Goal: Information Seeking & Learning: Learn about a topic

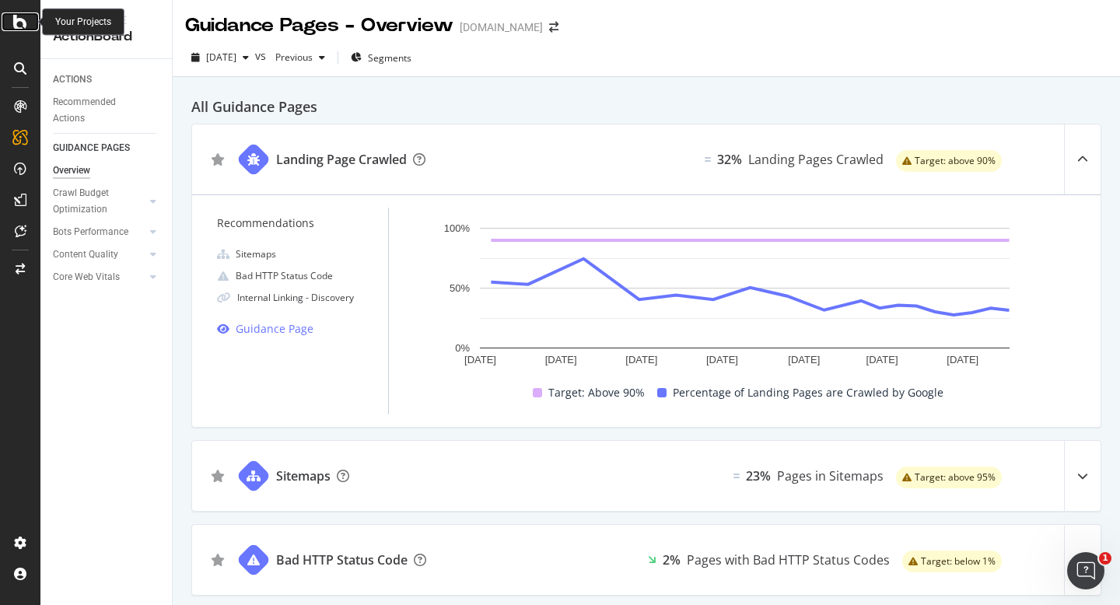
click at [25, 20] on icon at bounding box center [20, 21] width 14 height 19
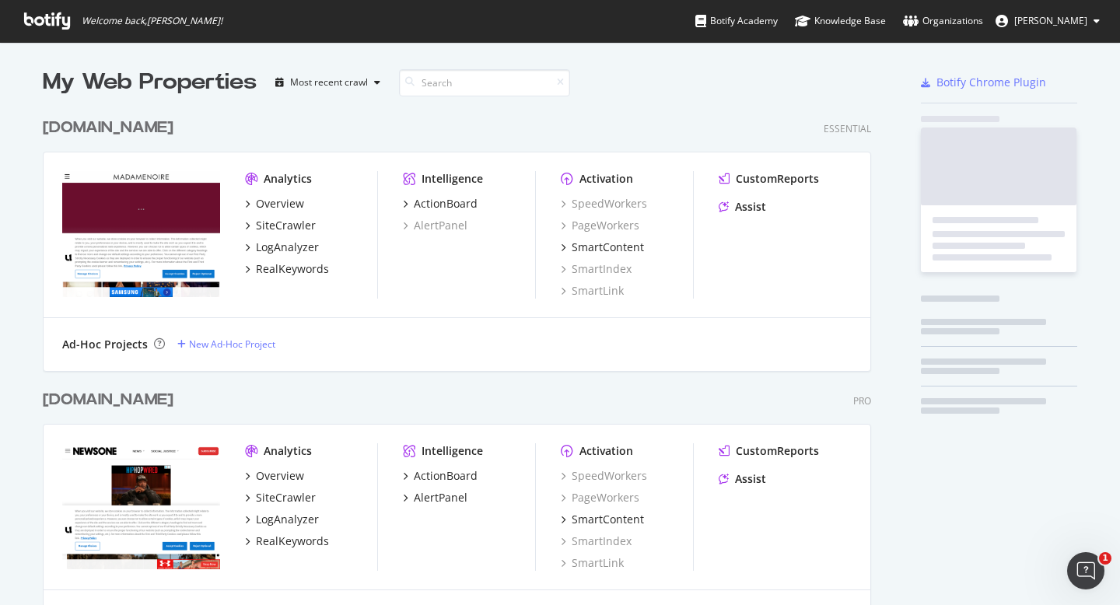
scroll to position [817, 841]
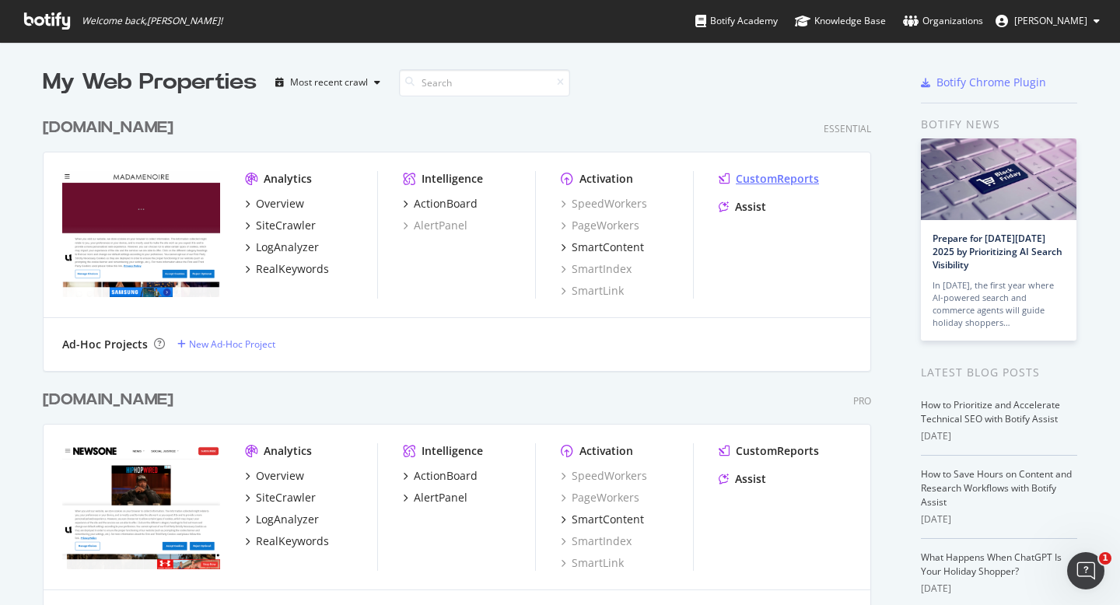
click at [802, 182] on div "CustomReports" at bounding box center [777, 179] width 83 height 16
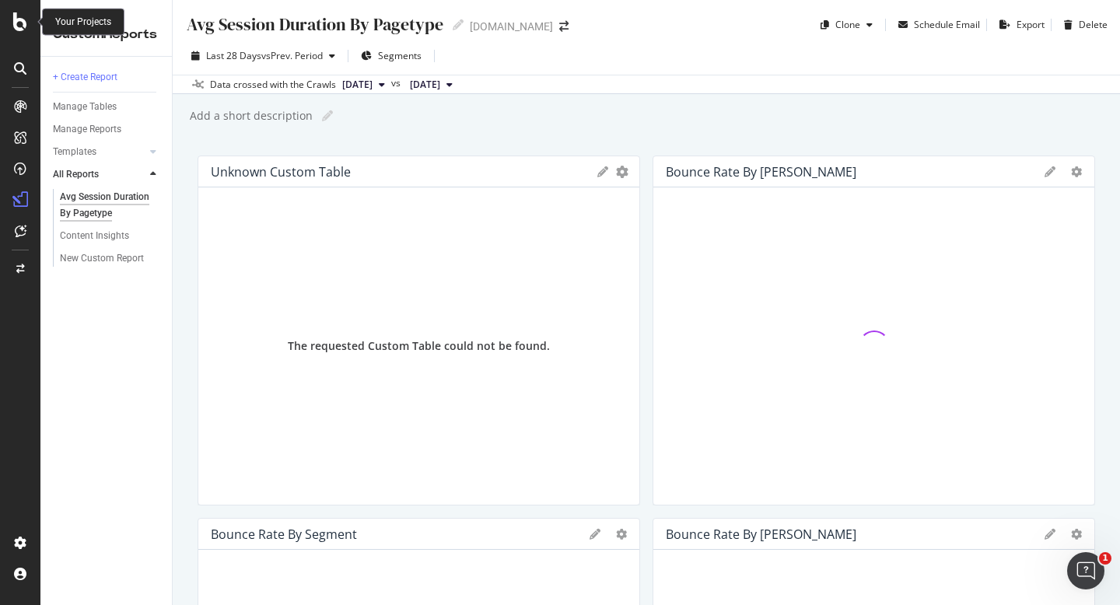
click at [19, 16] on icon at bounding box center [20, 21] width 14 height 19
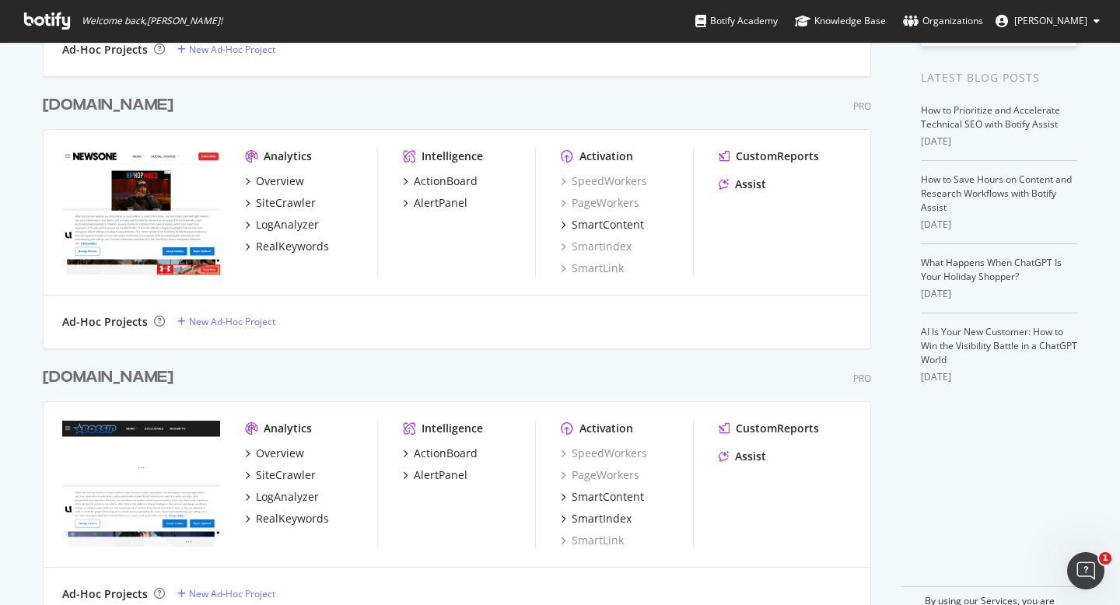
scroll to position [335, 0]
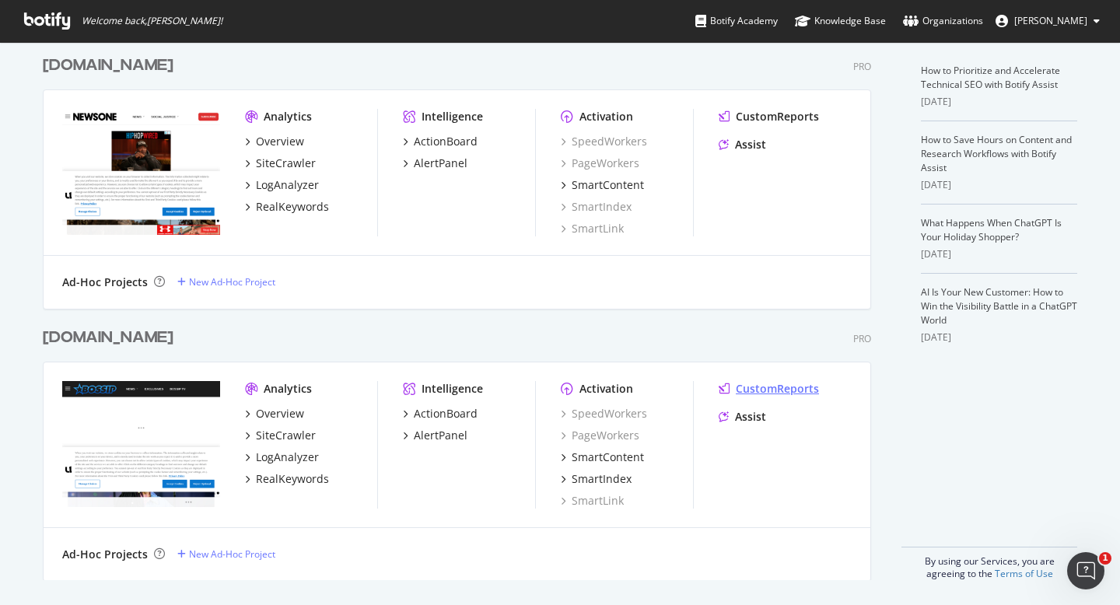
click at [755, 388] on div "CustomReports" at bounding box center [777, 389] width 83 height 16
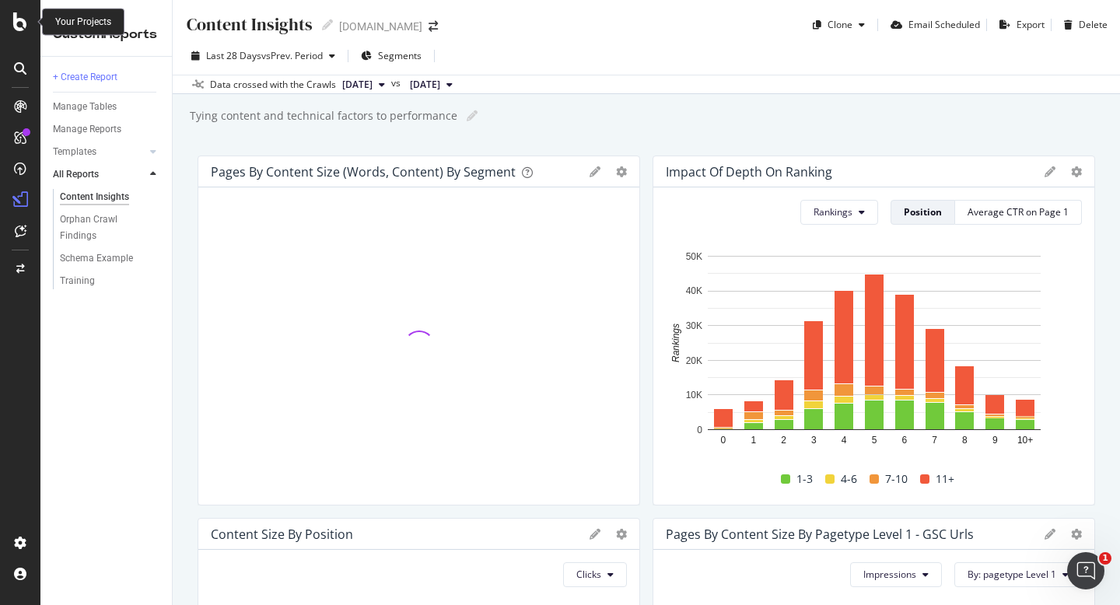
click at [19, 26] on icon at bounding box center [20, 21] width 14 height 19
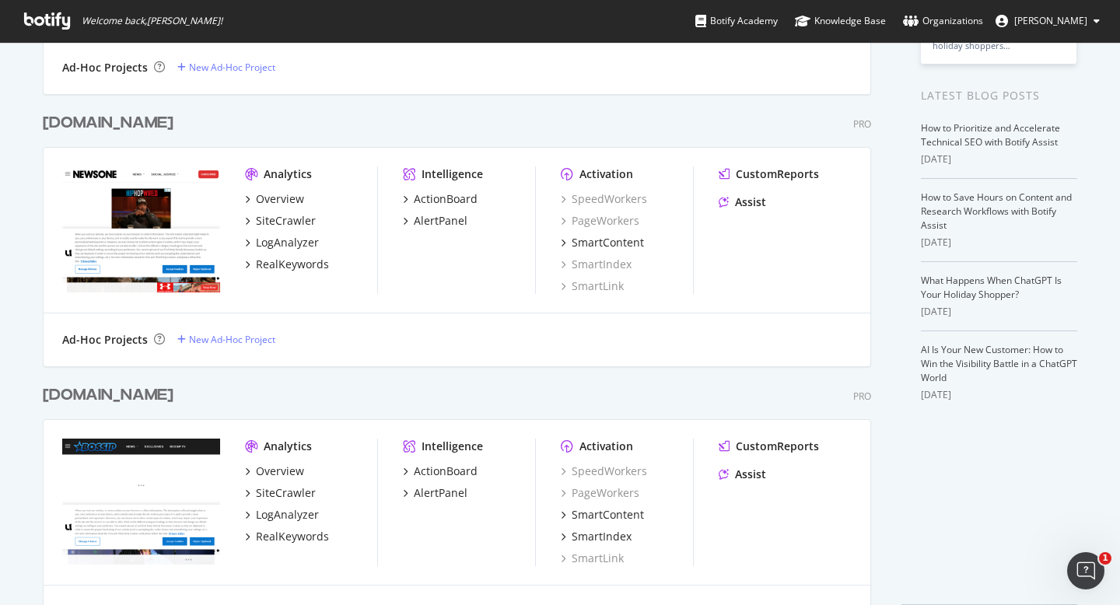
scroll to position [206, 0]
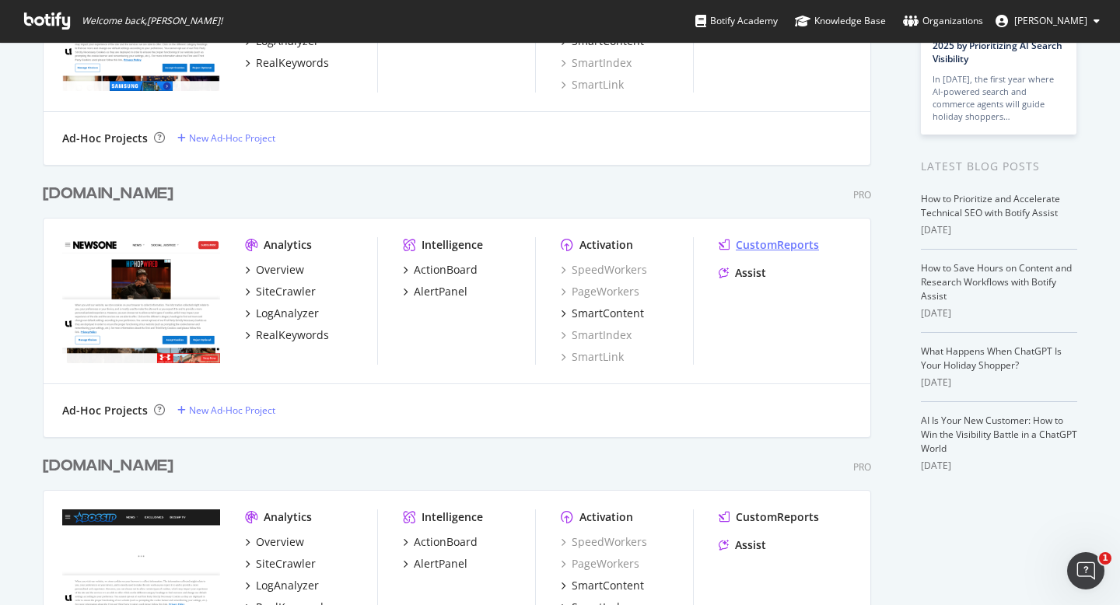
click at [793, 244] on div "CustomReports" at bounding box center [777, 245] width 83 height 16
